Goal: Information Seeking & Learning: Understand process/instructions

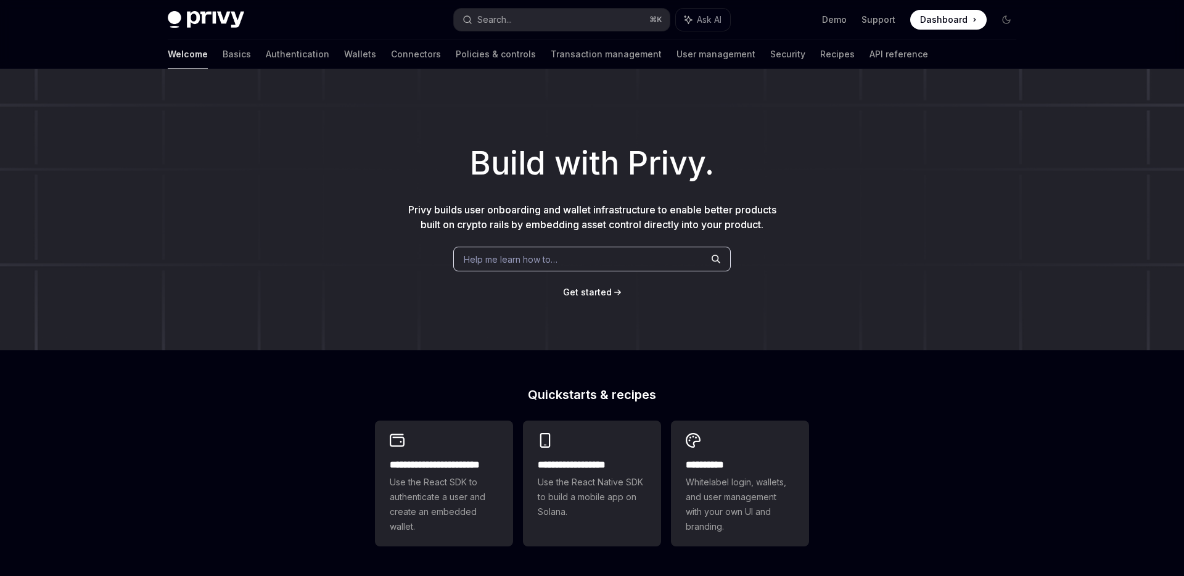
scroll to position [400, 0]
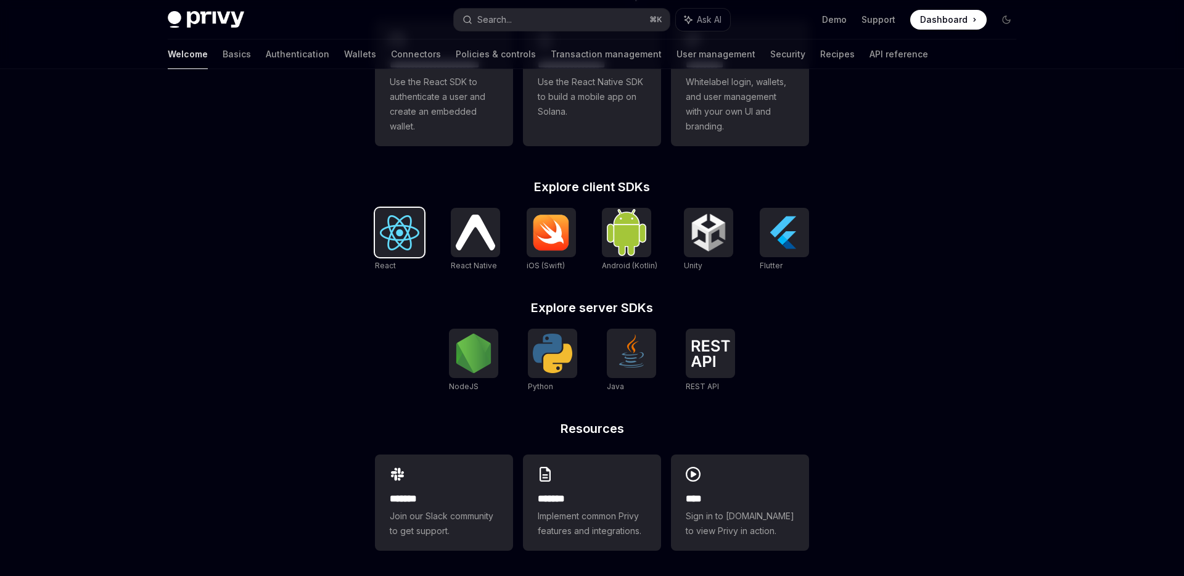
click at [413, 239] on img at bounding box center [399, 232] width 39 height 35
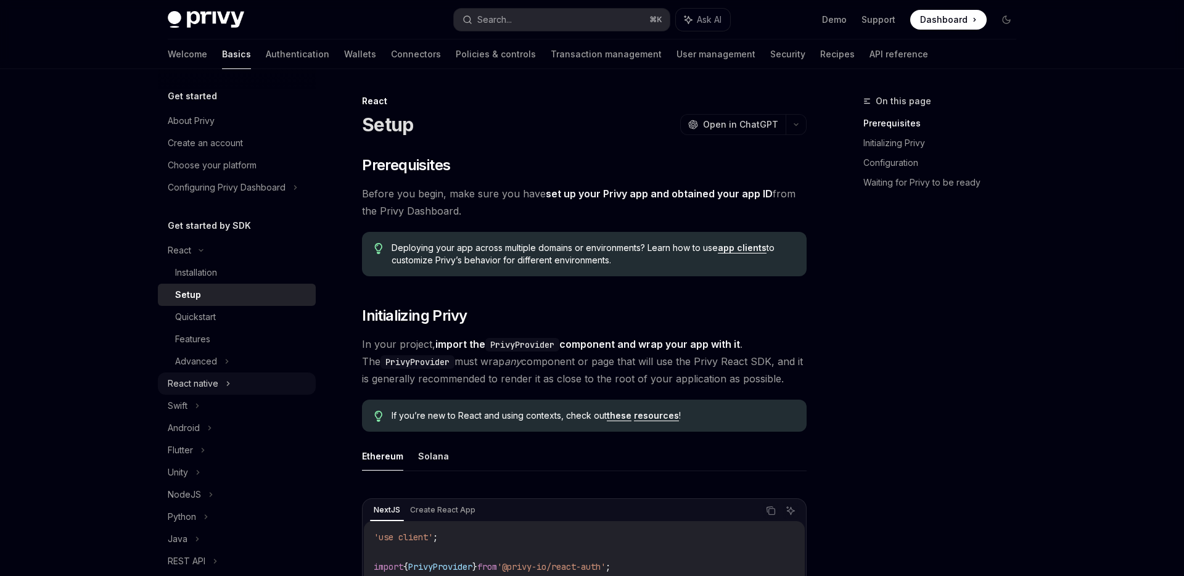
click at [185, 382] on div "React native" at bounding box center [193, 383] width 51 height 15
type textarea "*"
